Goal: Task Accomplishment & Management: Manage account settings

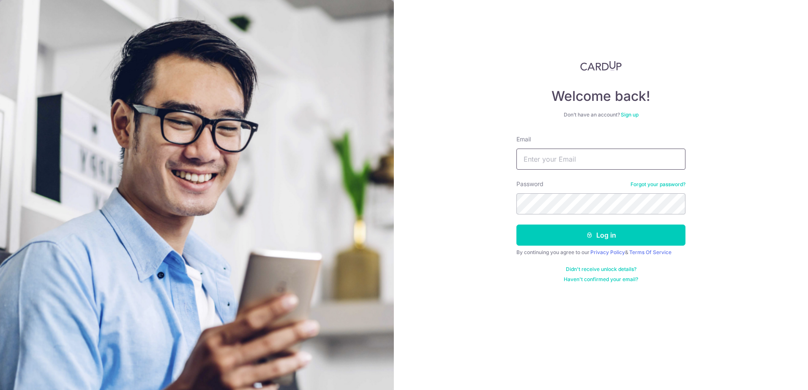
type input "[EMAIL_ADDRESS][DOMAIN_NAME]"
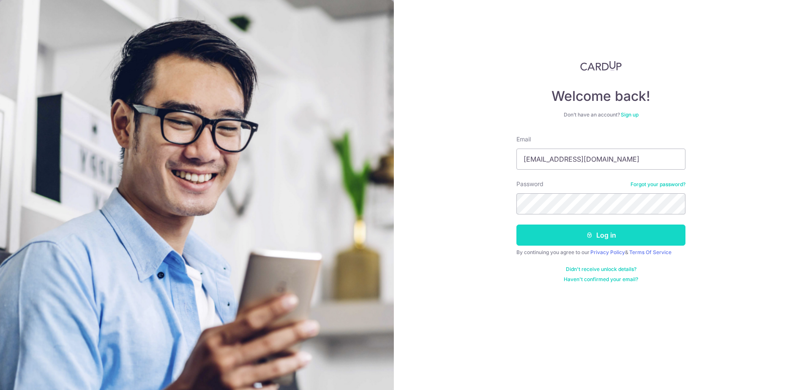
click at [611, 231] on button "Log in" at bounding box center [600, 235] width 169 height 21
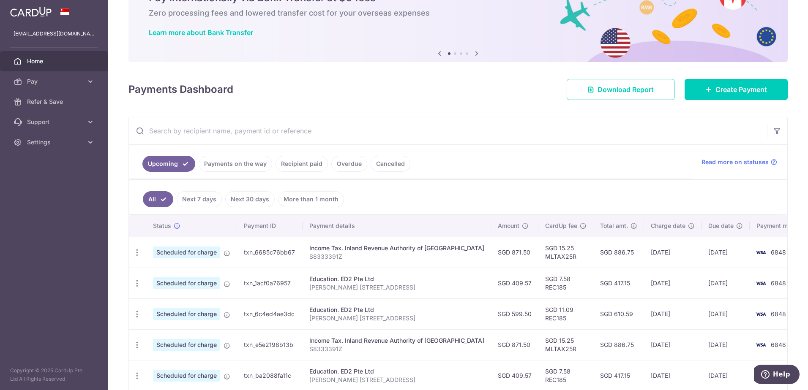
scroll to position [46, 0]
